Goal: Complete application form

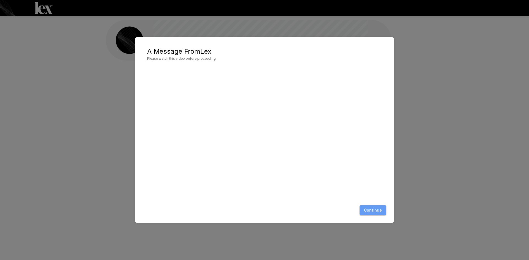
click at [378, 208] on button "Continue" at bounding box center [372, 210] width 27 height 10
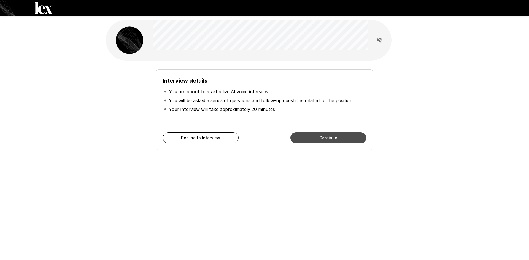
click at [332, 142] on button "Continue" at bounding box center [328, 137] width 76 height 11
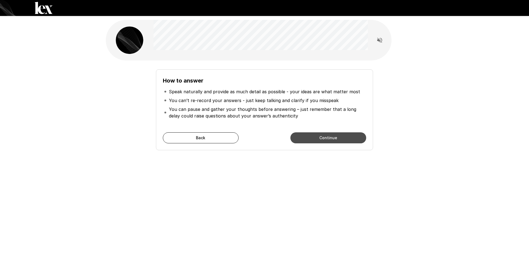
click at [332, 139] on button "Continue" at bounding box center [328, 137] width 76 height 11
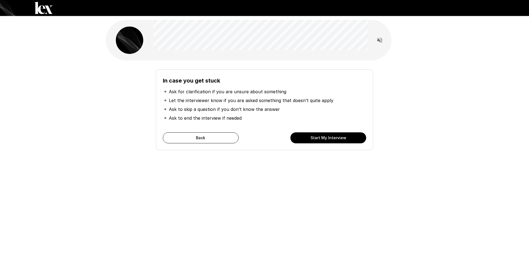
click at [332, 139] on button "Start My Interview" at bounding box center [328, 137] width 76 height 11
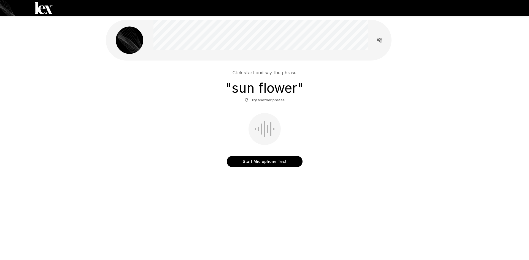
click at [258, 163] on button "Start Microphone Test" at bounding box center [265, 161] width 76 height 11
click at [270, 163] on button "Stop & Submit" at bounding box center [265, 161] width 76 height 11
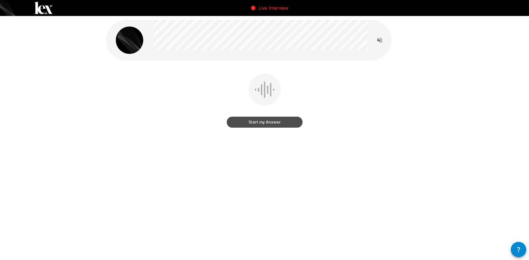
click at [268, 123] on button "Start my Answer" at bounding box center [265, 122] width 76 height 11
click at [265, 122] on button "Stop & Submit" at bounding box center [265, 122] width 76 height 11
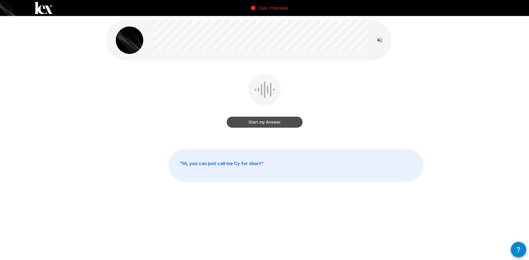
click at [275, 122] on button "Start my Answer" at bounding box center [265, 122] width 76 height 11
click at [257, 122] on button "Stop & Submit" at bounding box center [265, 122] width 76 height 11
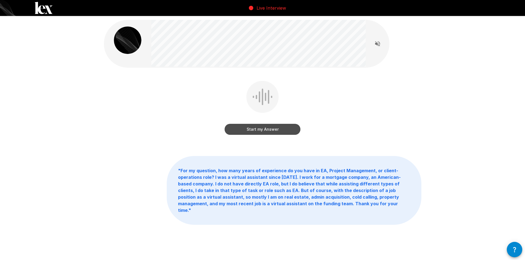
click at [251, 129] on button "Start my Answer" at bounding box center [262, 129] width 76 height 11
click at [278, 128] on button "Stop & Submit" at bounding box center [262, 129] width 76 height 11
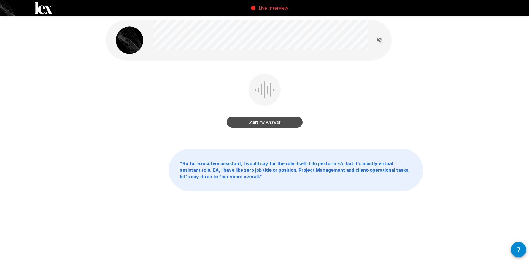
click at [289, 122] on button "Start my Answer" at bounding box center [265, 122] width 76 height 11
click at [265, 120] on button "Stop & Submit" at bounding box center [265, 122] width 76 height 11
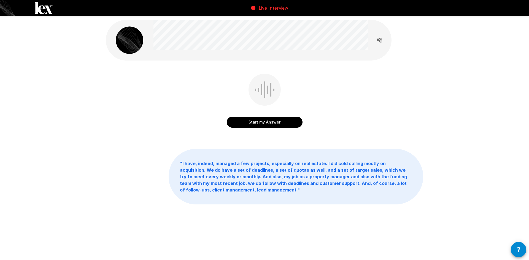
click at [275, 123] on button "Start my Answer" at bounding box center [265, 122] width 76 height 11
click at [278, 124] on button "Stop & Submit" at bounding box center [265, 122] width 76 height 11
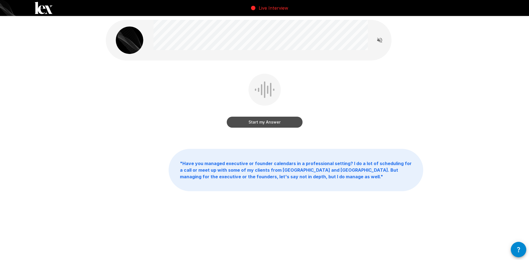
click at [282, 124] on button "Start my Answer" at bounding box center [265, 122] width 76 height 11
click at [272, 126] on button "Stop & Submit" at bounding box center [265, 122] width 76 height 11
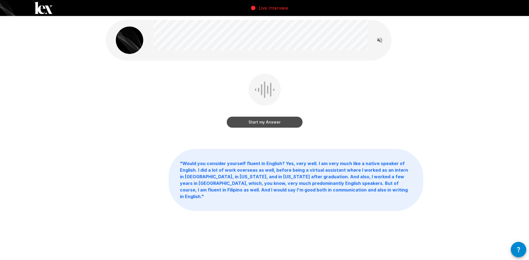
click at [247, 123] on button "Start my Answer" at bounding box center [265, 122] width 76 height 11
click at [248, 123] on button "Stop & Submit" at bounding box center [265, 122] width 76 height 11
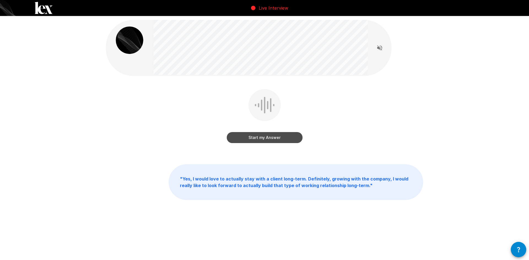
click at [243, 135] on button "Start my Answer" at bounding box center [265, 137] width 76 height 11
click at [269, 137] on button "Stop & Submit" at bounding box center [265, 137] width 76 height 11
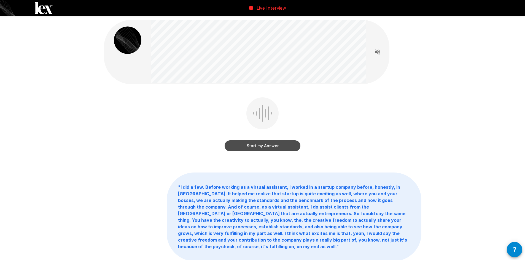
click at [245, 145] on button "Start my Answer" at bounding box center [262, 145] width 76 height 11
click at [253, 148] on button "Stop & Submit" at bounding box center [262, 145] width 76 height 11
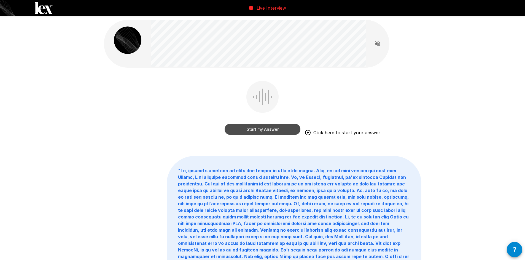
click at [269, 129] on button "Start my Answer" at bounding box center [262, 129] width 76 height 11
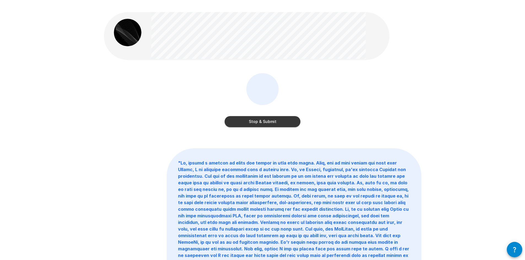
scroll to position [6, 0]
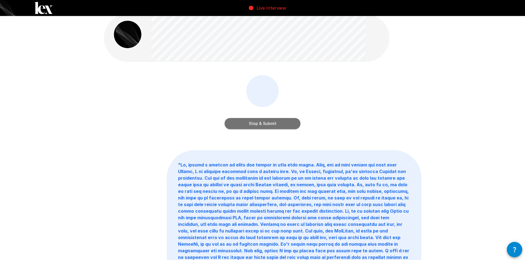
click at [260, 121] on button "Stop & Submit" at bounding box center [262, 123] width 76 height 11
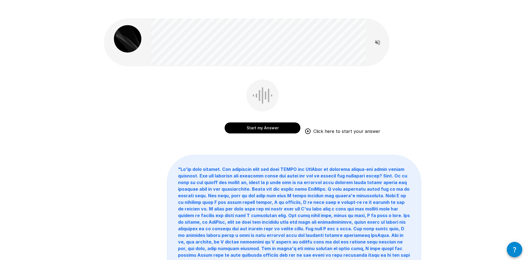
scroll to position [0, 0]
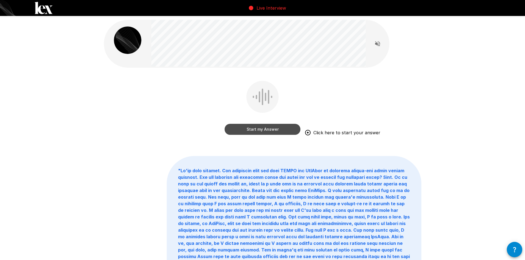
click at [251, 126] on button "Start my Answer" at bounding box center [262, 129] width 76 height 11
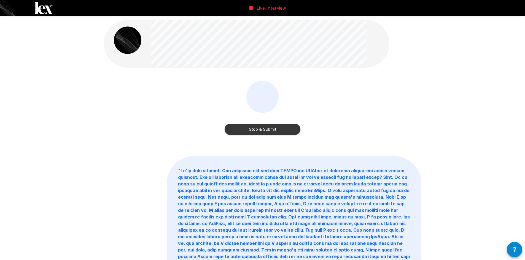
click at [268, 131] on button "Stop & Submit" at bounding box center [262, 129] width 76 height 11
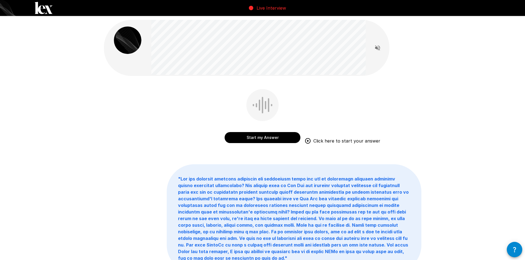
click at [269, 137] on button "Start my Answer" at bounding box center [262, 137] width 76 height 11
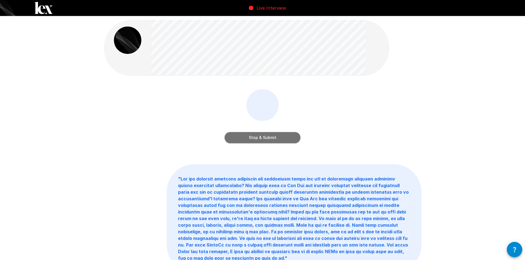
click at [281, 139] on button "Stop & Submit" at bounding box center [262, 137] width 76 height 11
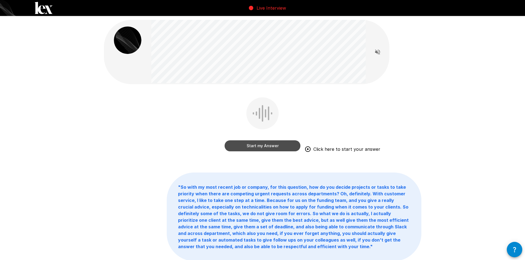
click at [241, 147] on button "Start my Answer" at bounding box center [262, 145] width 76 height 11
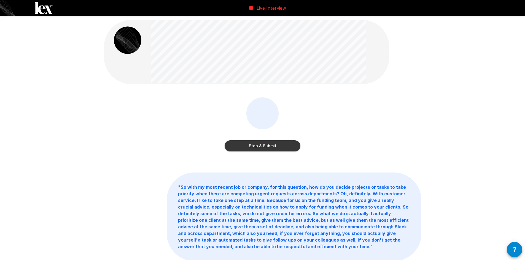
click at [264, 145] on button "Stop & Submit" at bounding box center [262, 145] width 76 height 11
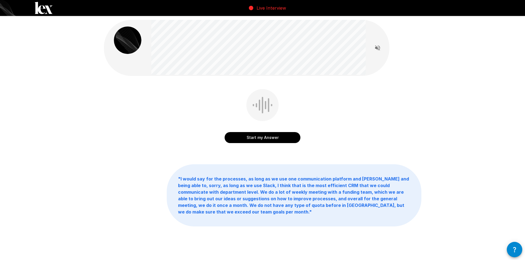
click at [261, 140] on button "Start my Answer" at bounding box center [262, 137] width 76 height 11
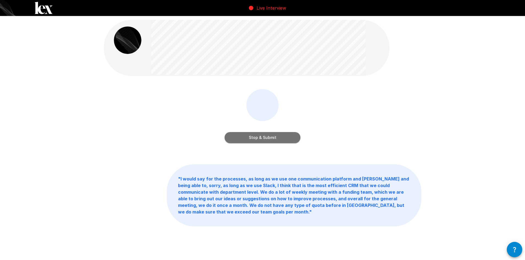
click at [270, 136] on button "Stop & Submit" at bounding box center [262, 137] width 76 height 11
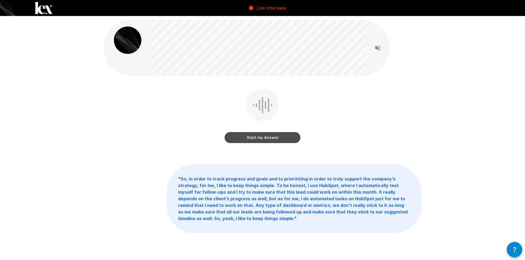
click at [256, 141] on button "Start my Answer" at bounding box center [262, 137] width 76 height 11
click at [278, 137] on button "Stop & Submit" at bounding box center [262, 137] width 76 height 11
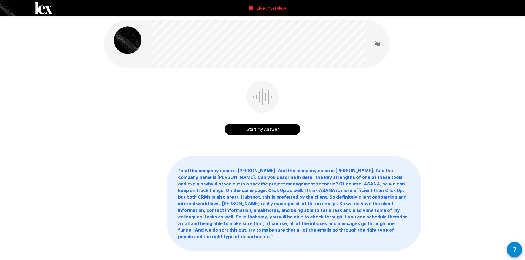
click at [254, 129] on button "Start my Answer" at bounding box center [262, 129] width 76 height 11
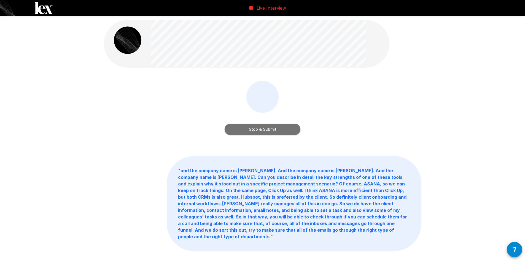
click at [272, 129] on button "Stop & Submit" at bounding box center [262, 129] width 76 height 11
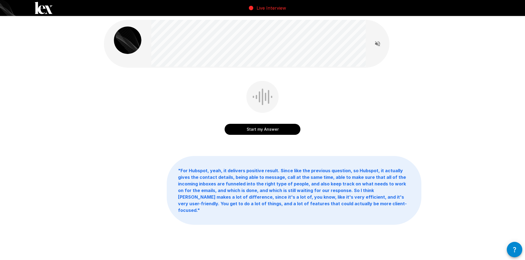
click at [249, 128] on button "Start my Answer" at bounding box center [262, 129] width 76 height 11
click at [250, 133] on button "Stop & Submit" at bounding box center [262, 129] width 76 height 11
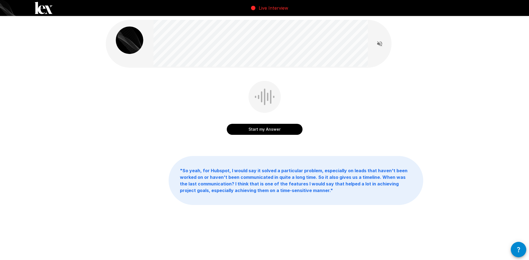
click at [265, 132] on button "Start my Answer" at bounding box center [265, 129] width 76 height 11
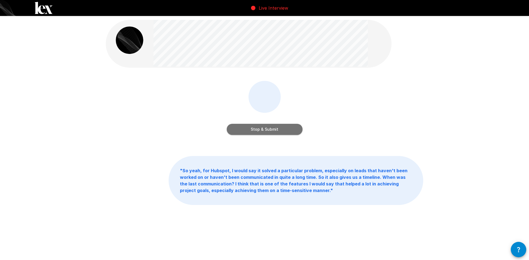
click at [265, 132] on button "Stop & Submit" at bounding box center [265, 129] width 76 height 11
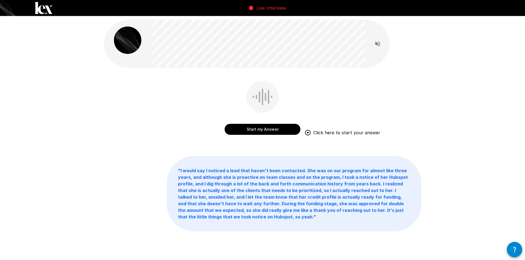
click at [256, 130] on button "Start my Answer" at bounding box center [262, 129] width 76 height 11
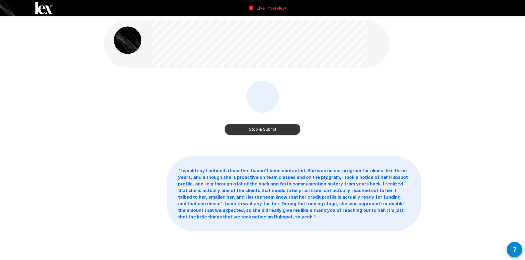
click at [268, 129] on button "Stop & Submit" at bounding box center [262, 129] width 76 height 11
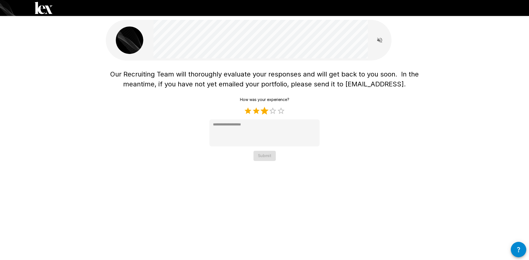
click at [265, 112] on label "3 Stars" at bounding box center [264, 111] width 8 height 8
type textarea "*"
click at [262, 161] on button "Submit" at bounding box center [264, 156] width 22 height 10
